Goal: Information Seeking & Learning: Learn about a topic

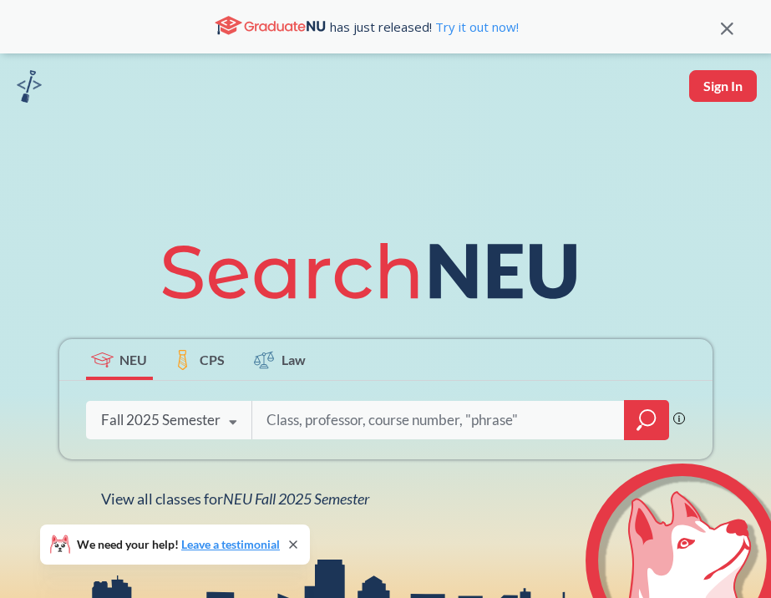
paste input "ACCT 6318"
type input "ACCT 6318"
click at [652, 422] on icon "magnifying glass" at bounding box center [646, 419] width 20 height 23
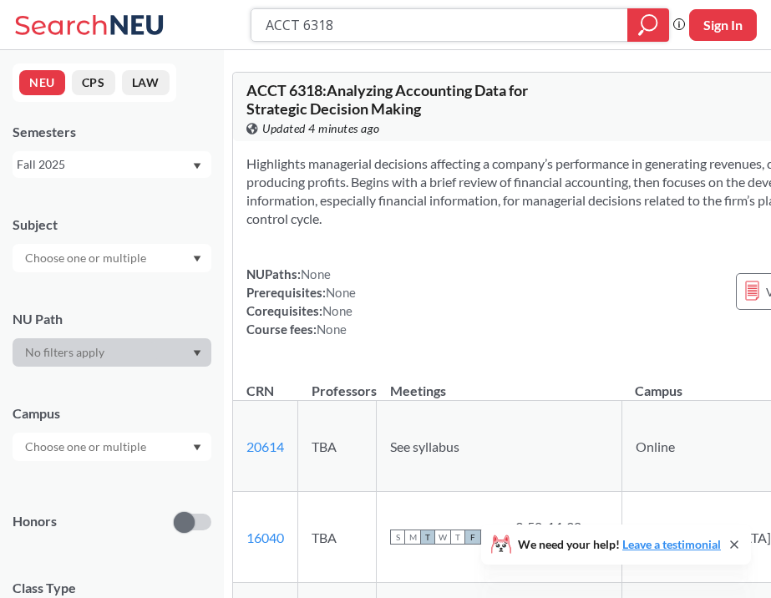
click at [536, 37] on input "ACCT 6318" at bounding box center [439, 25] width 351 height 28
paste input "EEBA 6401"
type input "EEBA 6401"
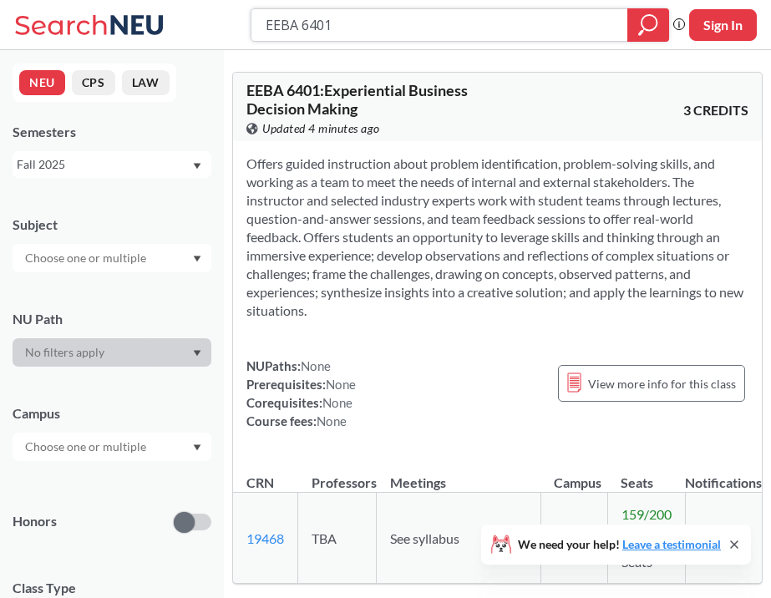
click at [443, 31] on input "EEBA 6401" at bounding box center [439, 25] width 351 height 28
paste input "FINA 6318"
type input "FINA 6318"
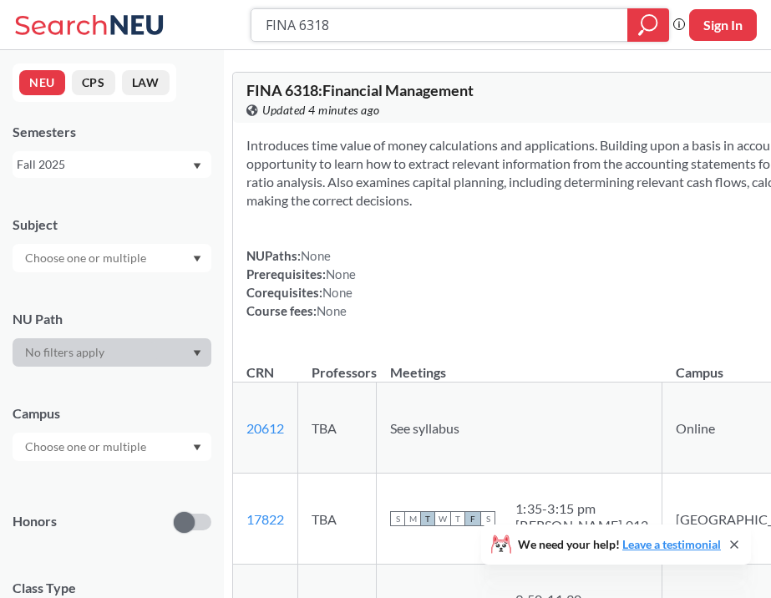
click at [492, 31] on input "FINA 6318" at bounding box center [439, 25] width 351 height 28
paste input "HRMG"
type input "HRMG 6318"
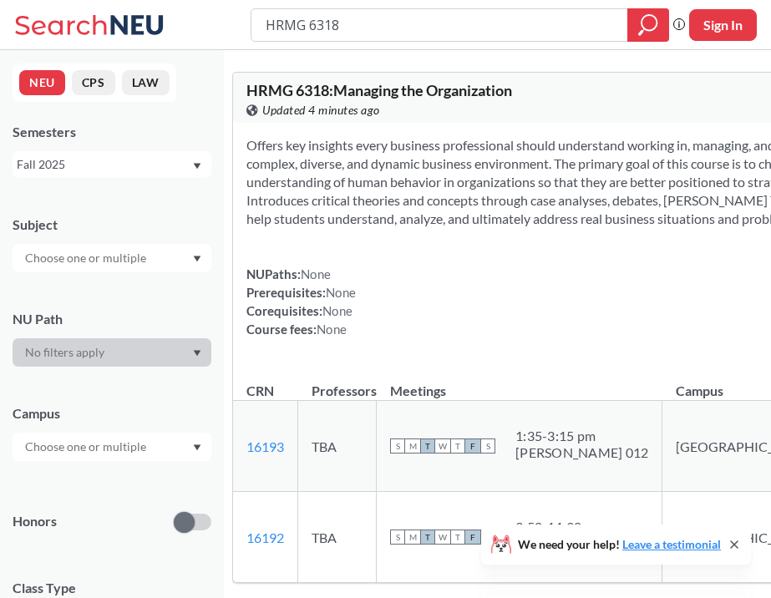
scroll to position [272, 0]
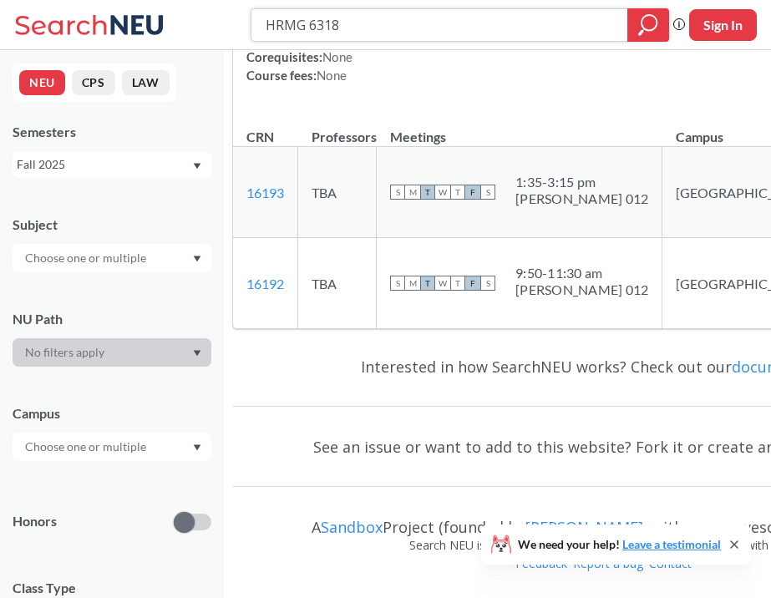
click at [407, 33] on input "HRMG 6318" at bounding box center [439, 25] width 351 height 28
paste input "INNO"
type input "INNO 6318"
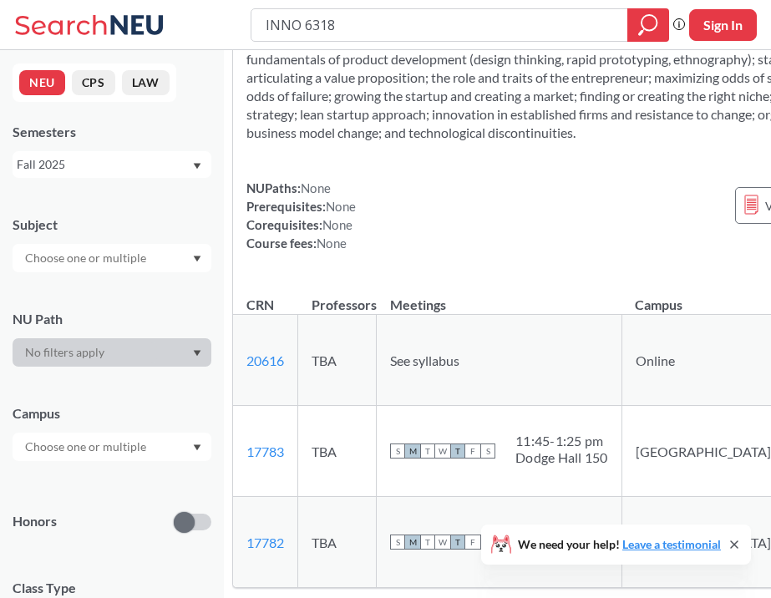
scroll to position [137, 0]
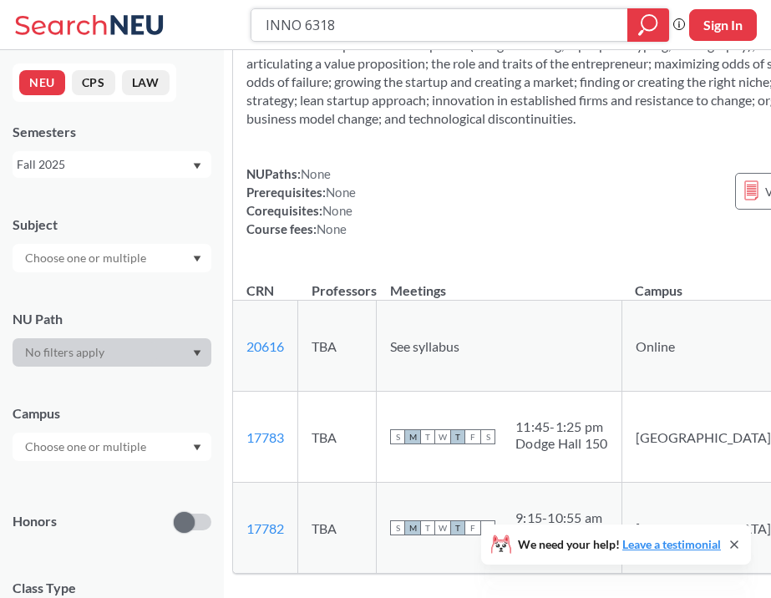
click at [516, 28] on input "INNO 6318" at bounding box center [439, 25] width 351 height 28
paste input "MKTG"
type input "MKTG 6318"
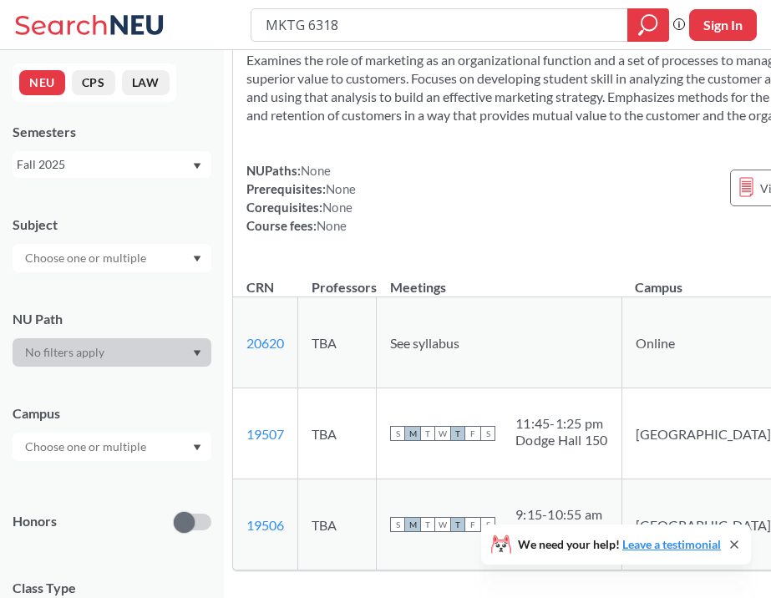
scroll to position [98, 0]
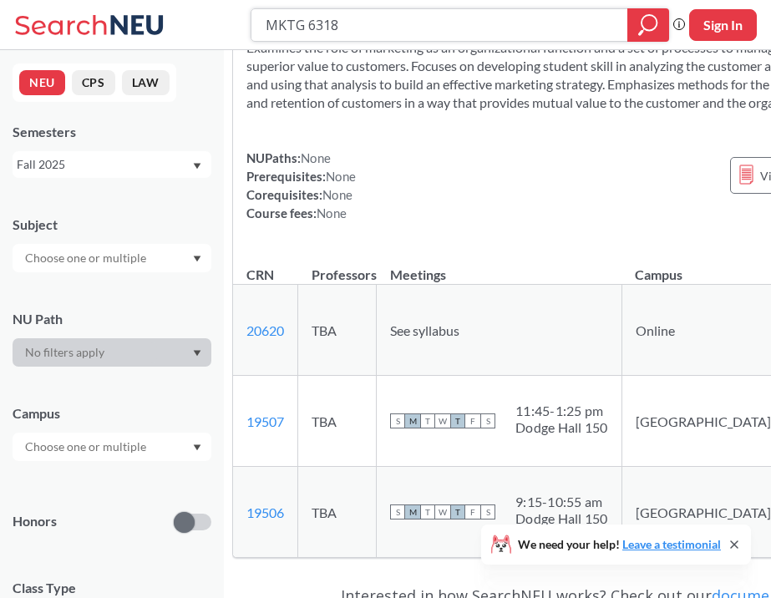
click at [502, 25] on input "MKTG 6318" at bounding box center [439, 25] width 351 height 28
paste input "SCHM"
type input "SCHM 6318"
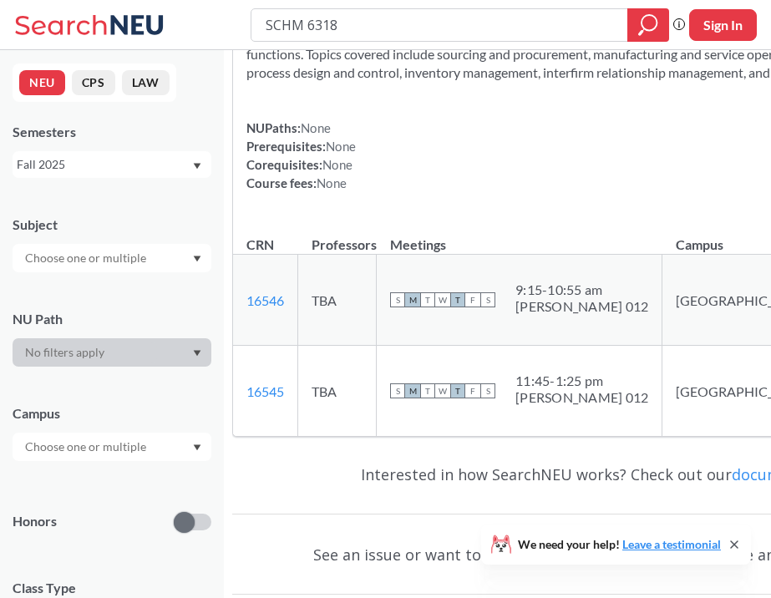
scroll to position [165, 0]
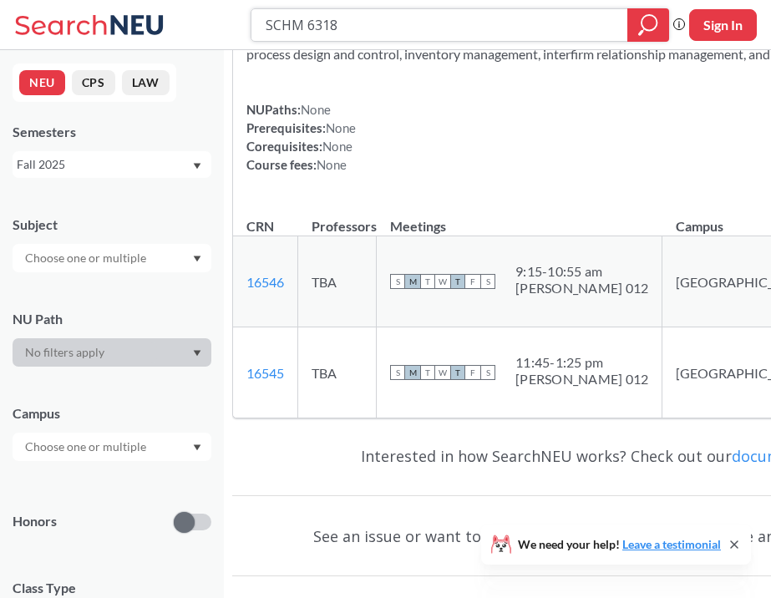
click at [506, 32] on input "SCHM 6318" at bounding box center [439, 25] width 351 height 28
paste input "TRT"
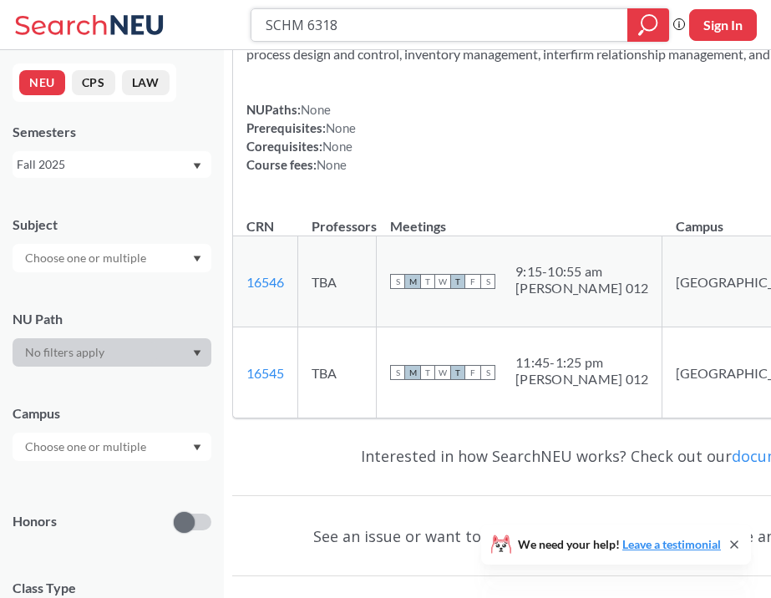
type input "STRT 6318"
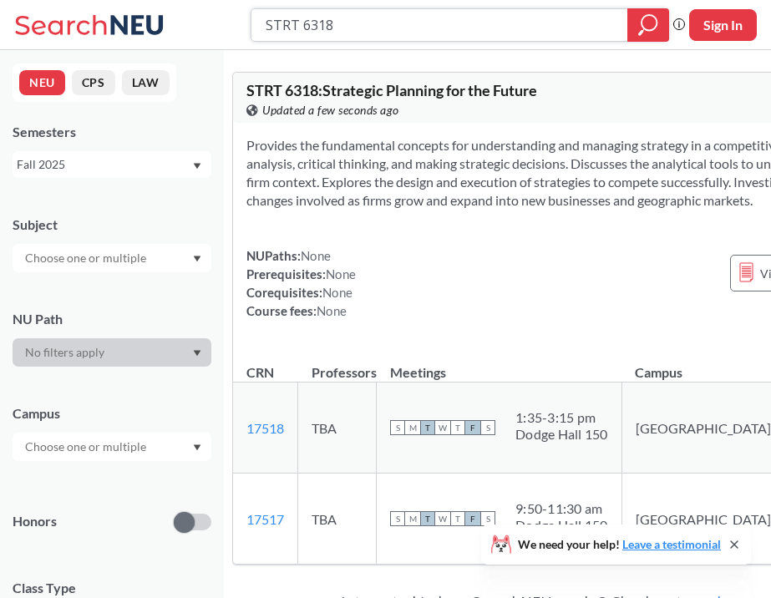
click at [392, 33] on input "STRT 6318" at bounding box center [439, 25] width 351 height 28
paste input "BUSN 6402"
type input "BUSN 6402"
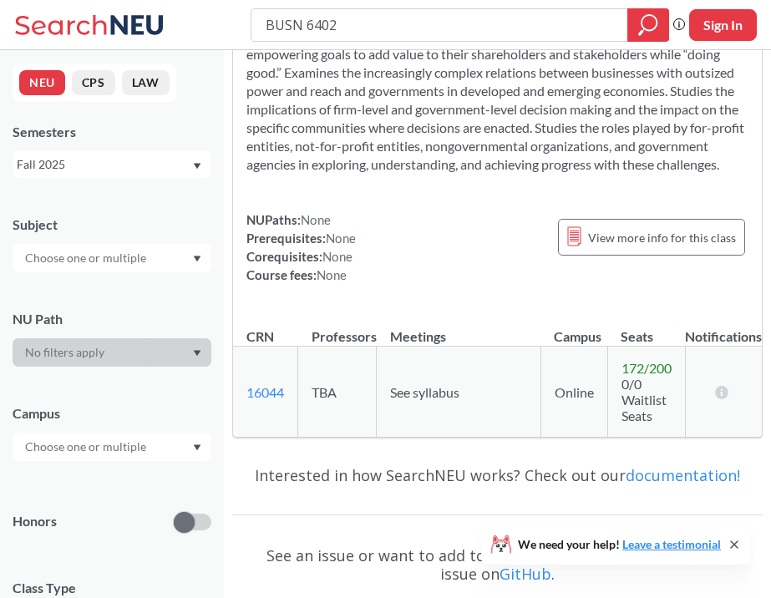
scroll to position [165, 0]
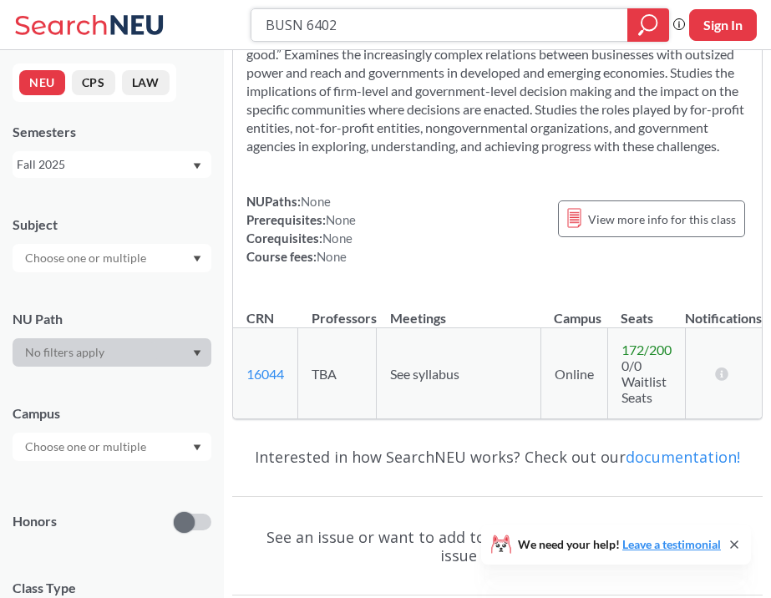
click at [490, 27] on input "BUSN 6402" at bounding box center [439, 25] width 351 height 28
paste input "EEBA"
type input "EEBA 6402"
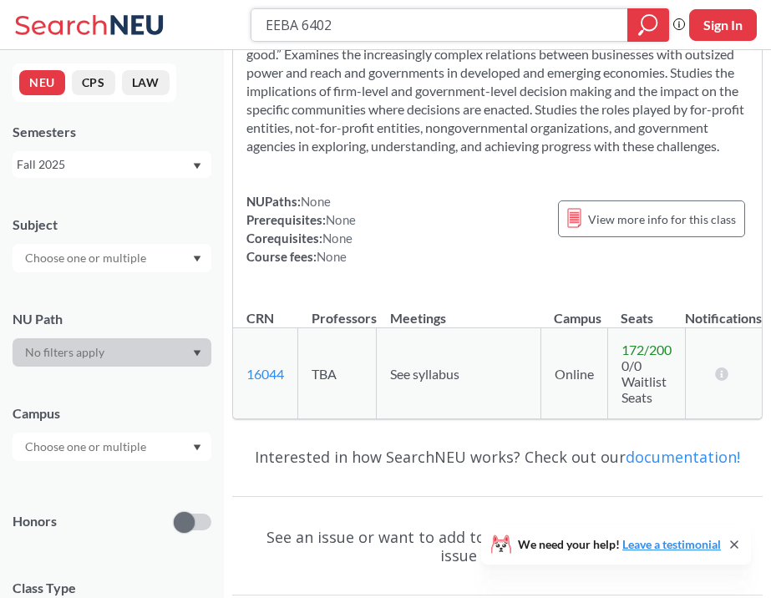
click at [644, 31] on icon "magnifying glass" at bounding box center [648, 24] width 20 height 23
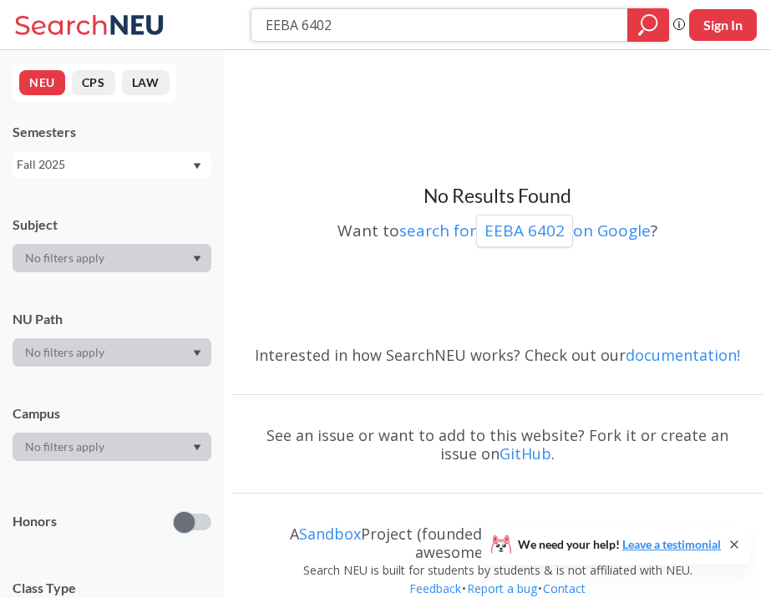
click at [439, 29] on input "EEBA 6402" at bounding box center [439, 25] width 351 height 28
paste input "3"
type input "EEBA 6403"
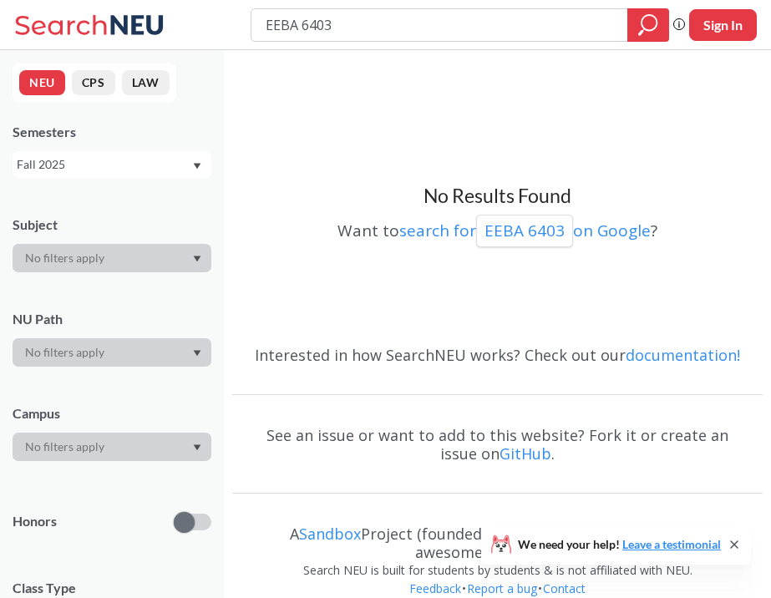
click at [472, 31] on input "EEBA 6403" at bounding box center [439, 25] width 351 height 28
click at [464, 20] on input "EEBA 6403" at bounding box center [439, 25] width 351 height 28
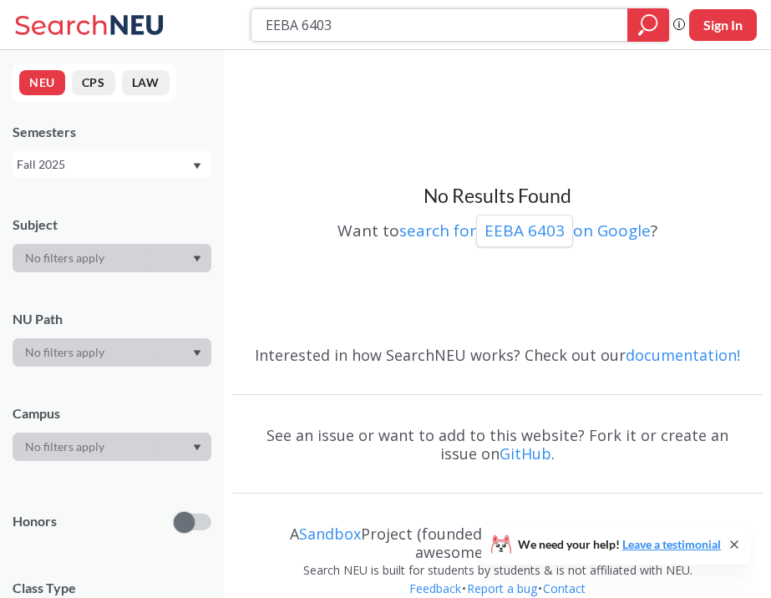
click at [464, 20] on input "EEBA 6403" at bounding box center [439, 25] width 351 height 28
paste input "1"
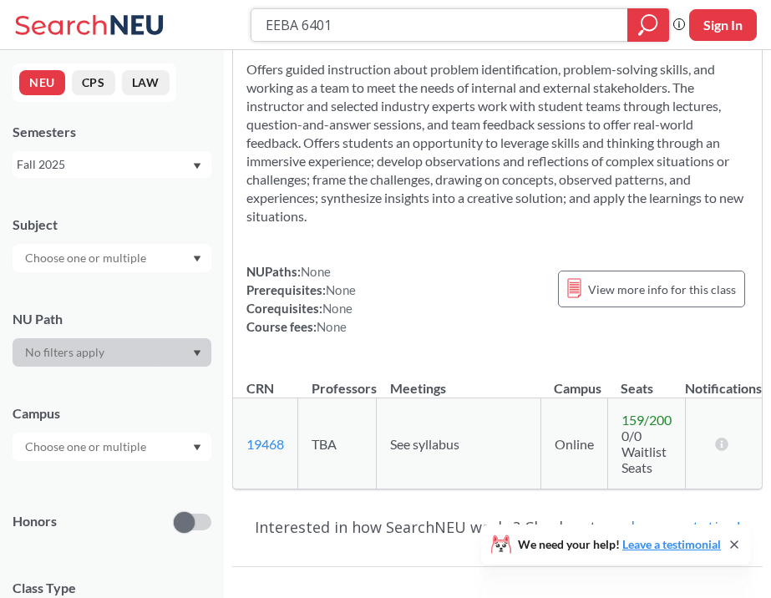
scroll to position [147, 0]
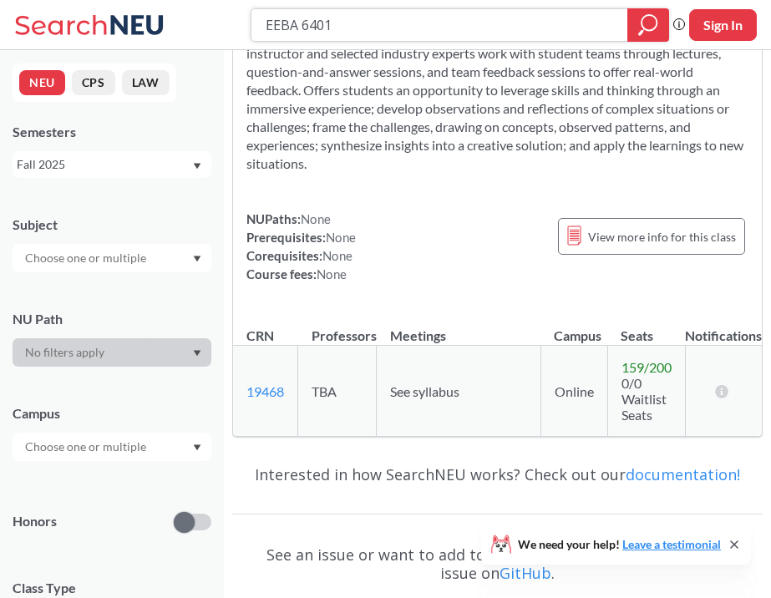
click at [418, 25] on input "EEBA 6401" at bounding box center [439, 25] width 351 height 28
type input "E"
click at [190, 255] on div at bounding box center [112, 258] width 199 height 28
click at [207, 227] on div "Subject" at bounding box center [112, 224] width 199 height 18
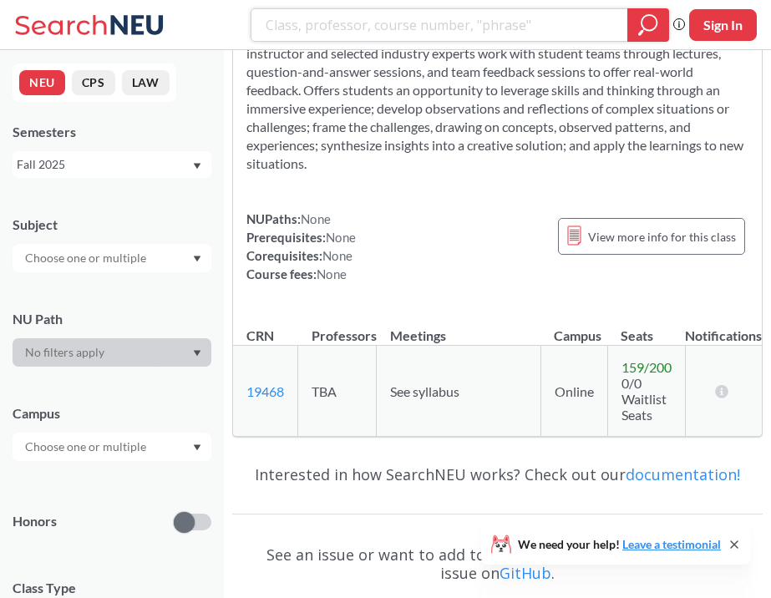
click at [332, 36] on input "search" at bounding box center [439, 25] width 351 height 28
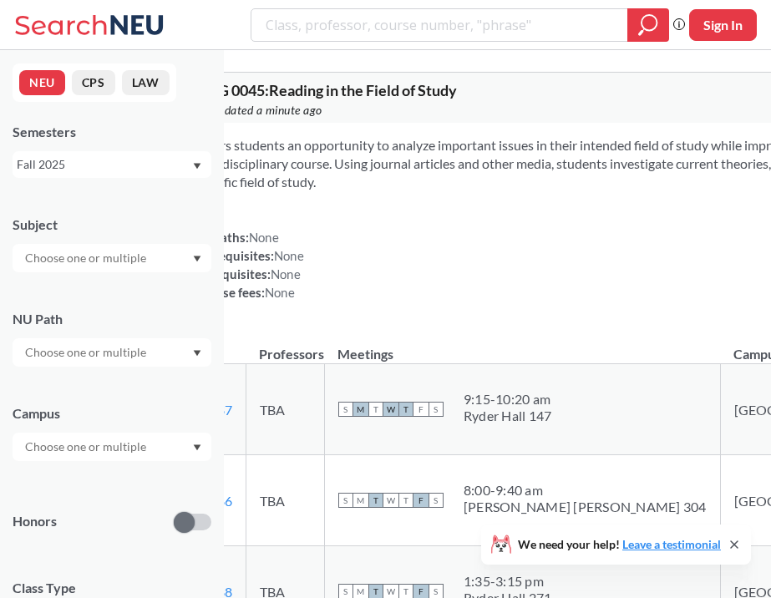
click at [199, 258] on icon "Dropdown arrow" at bounding box center [198, 259] width 8 height 6
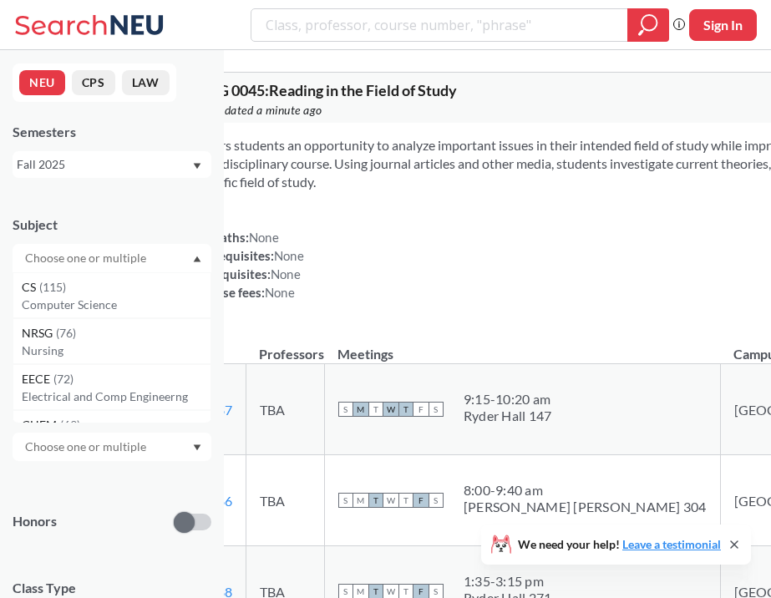
click at [148, 261] on input "text" at bounding box center [87, 258] width 140 height 20
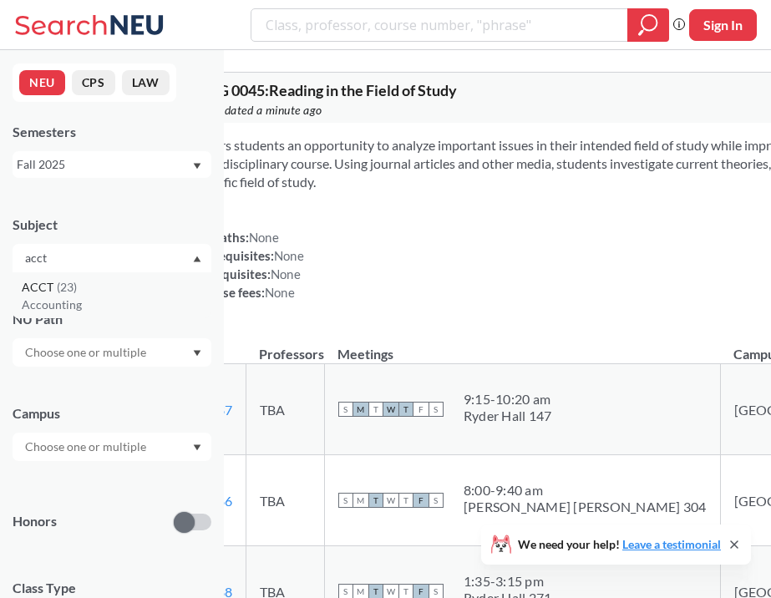
type input "acct"
click at [140, 294] on div "ACCT ( 23 )" at bounding box center [116, 287] width 189 height 18
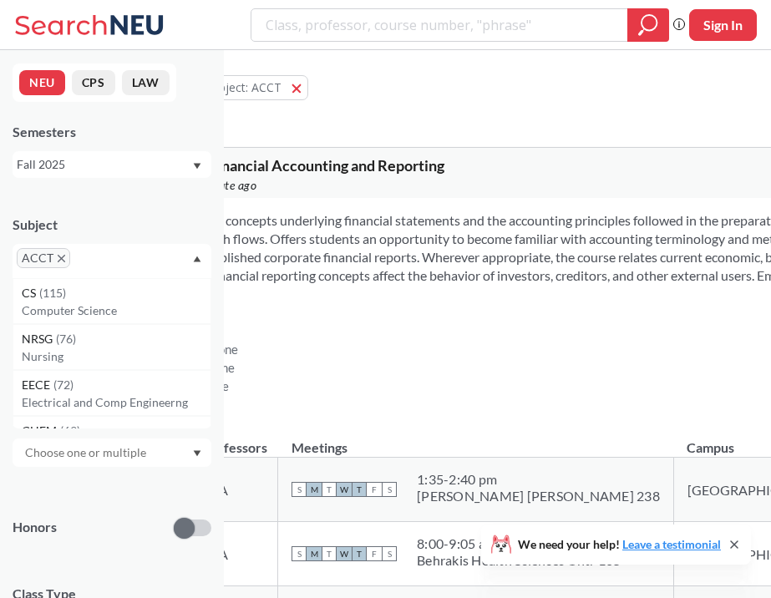
click at [137, 256] on div "ACCT" at bounding box center [112, 261] width 199 height 34
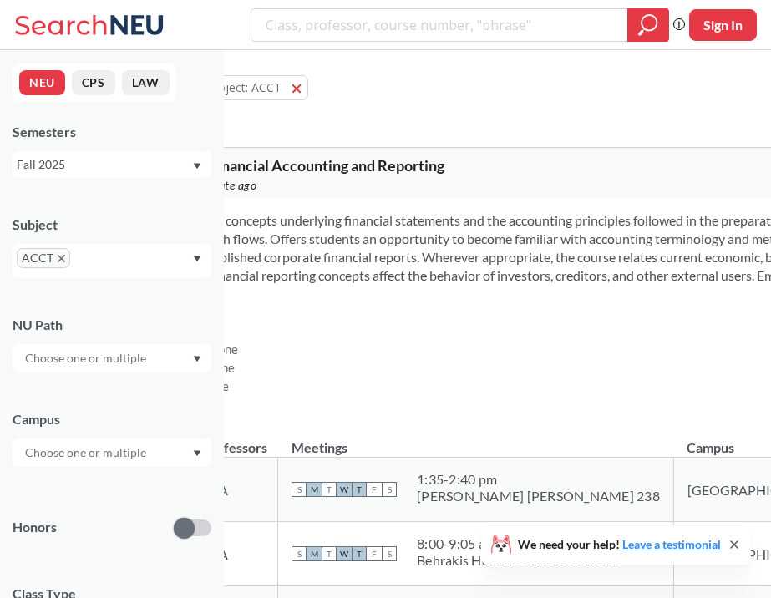
click at [114, 262] on input "text" at bounding box center [98, 264] width 49 height 20
type input "busn"
click at [91, 299] on div "BUSN ( 15 )" at bounding box center [116, 293] width 189 height 18
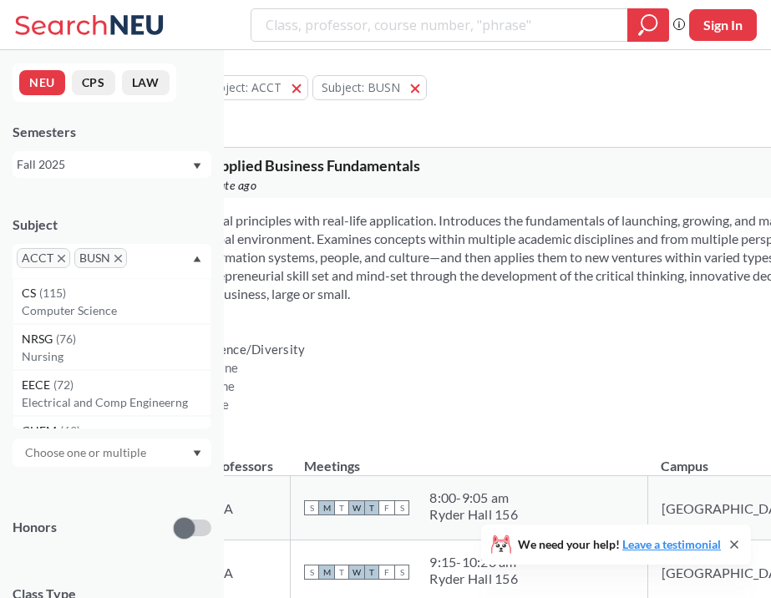
click at [145, 264] on input "text" at bounding box center [155, 264] width 49 height 20
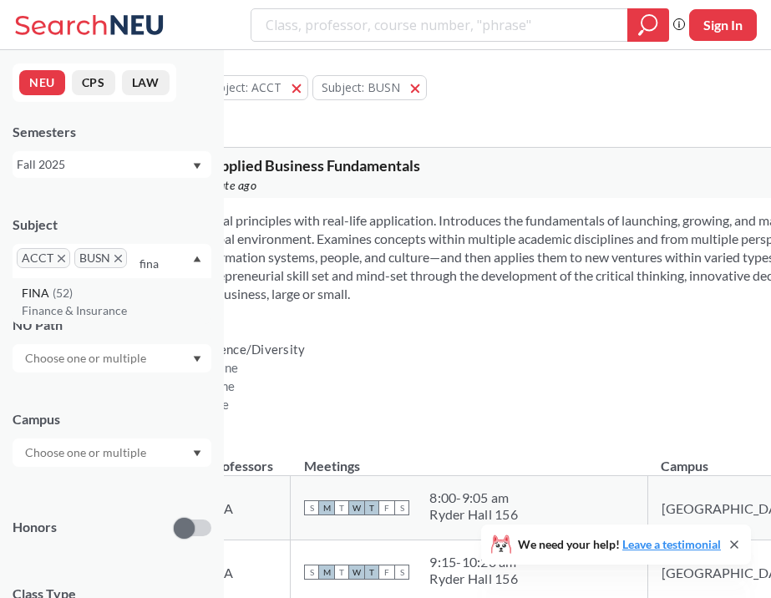
type input "fina"
click at [103, 292] on div "FINA ( 52 )" at bounding box center [116, 293] width 189 height 18
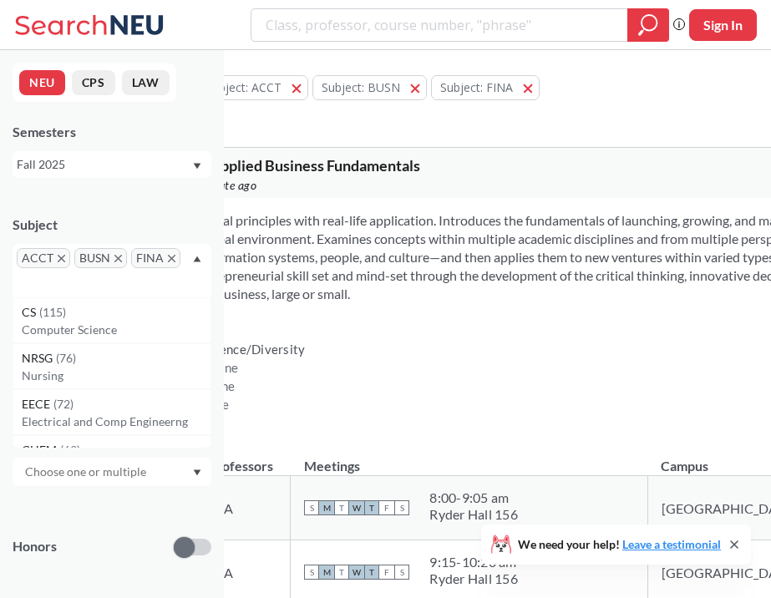
click at [165, 284] on div "ACCT BUSN FINA" at bounding box center [112, 270] width 199 height 53
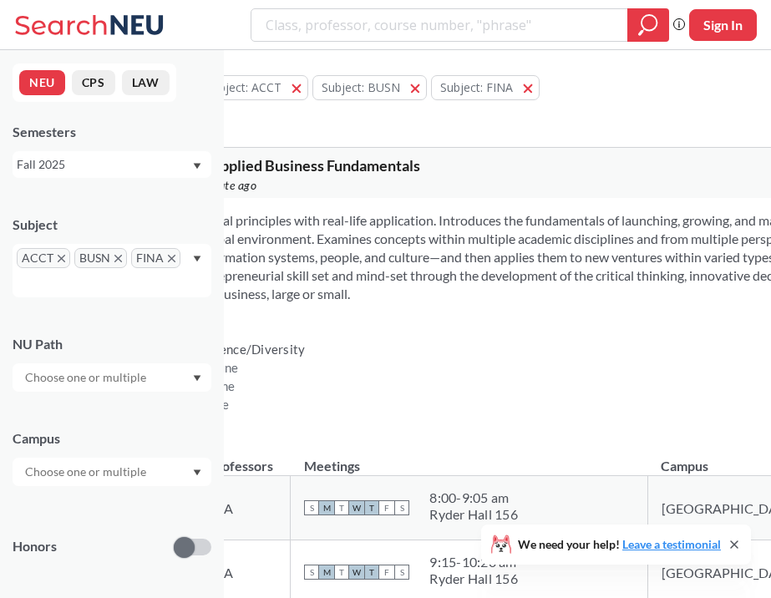
click at [138, 279] on div "ACCT BUSN FINA" at bounding box center [112, 270] width 199 height 53
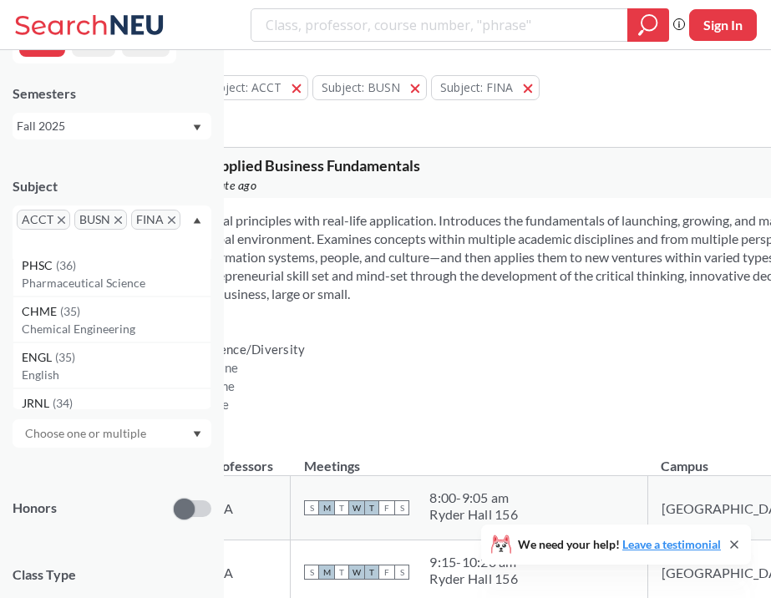
scroll to position [1229, 0]
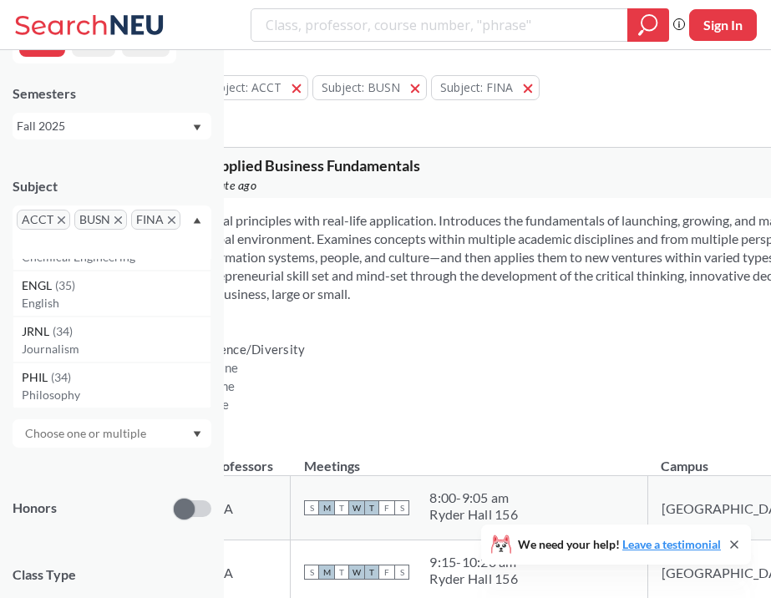
click at [106, 486] on div "Honors" at bounding box center [112, 498] width 199 height 59
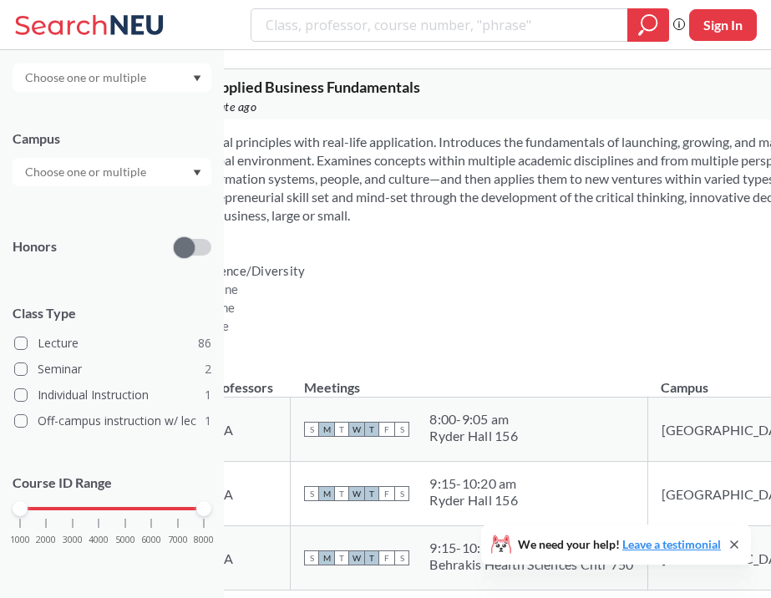
scroll to position [104, 0]
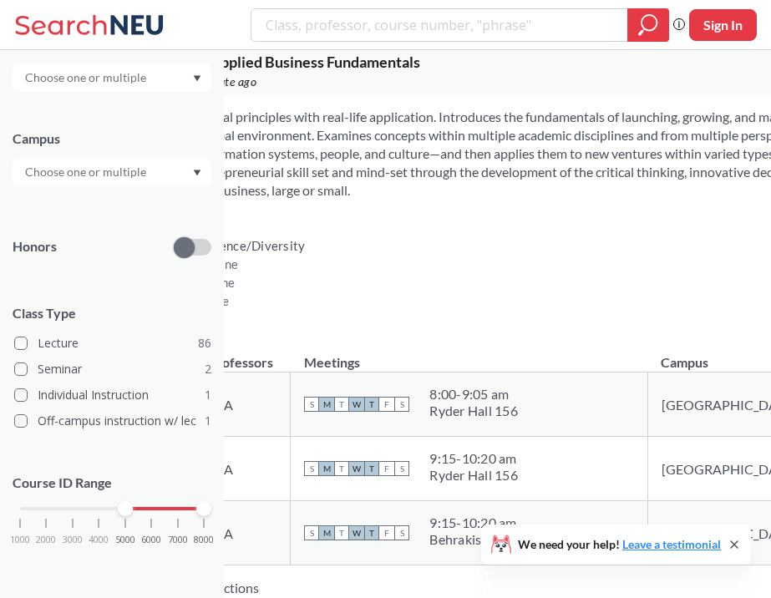
drag, startPoint x: 23, startPoint y: 511, endPoint x: 119, endPoint y: 512, distance: 96.1
click at [119, 512] on div at bounding box center [125, 508] width 15 height 15
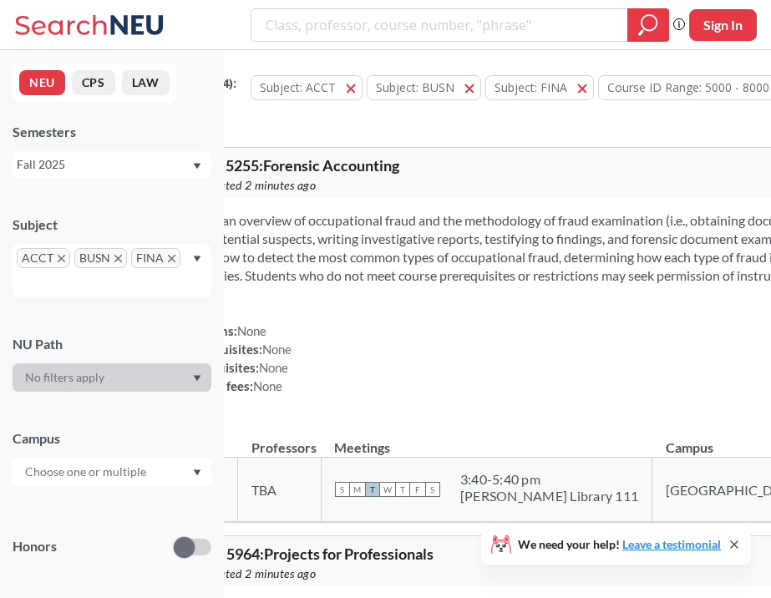
click at [198, 263] on div "ACCT BUSN FINA" at bounding box center [112, 270] width 199 height 53
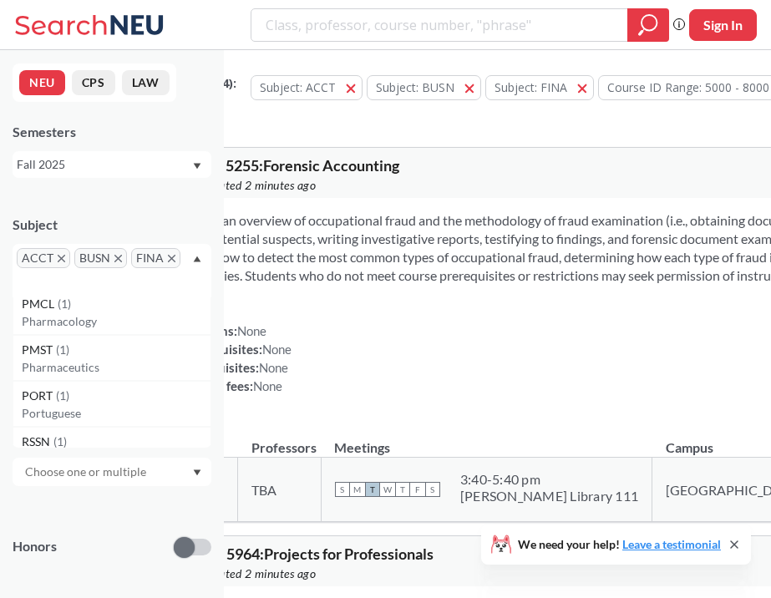
scroll to position [4857, 0]
